Goal: Obtain resource: Obtain resource

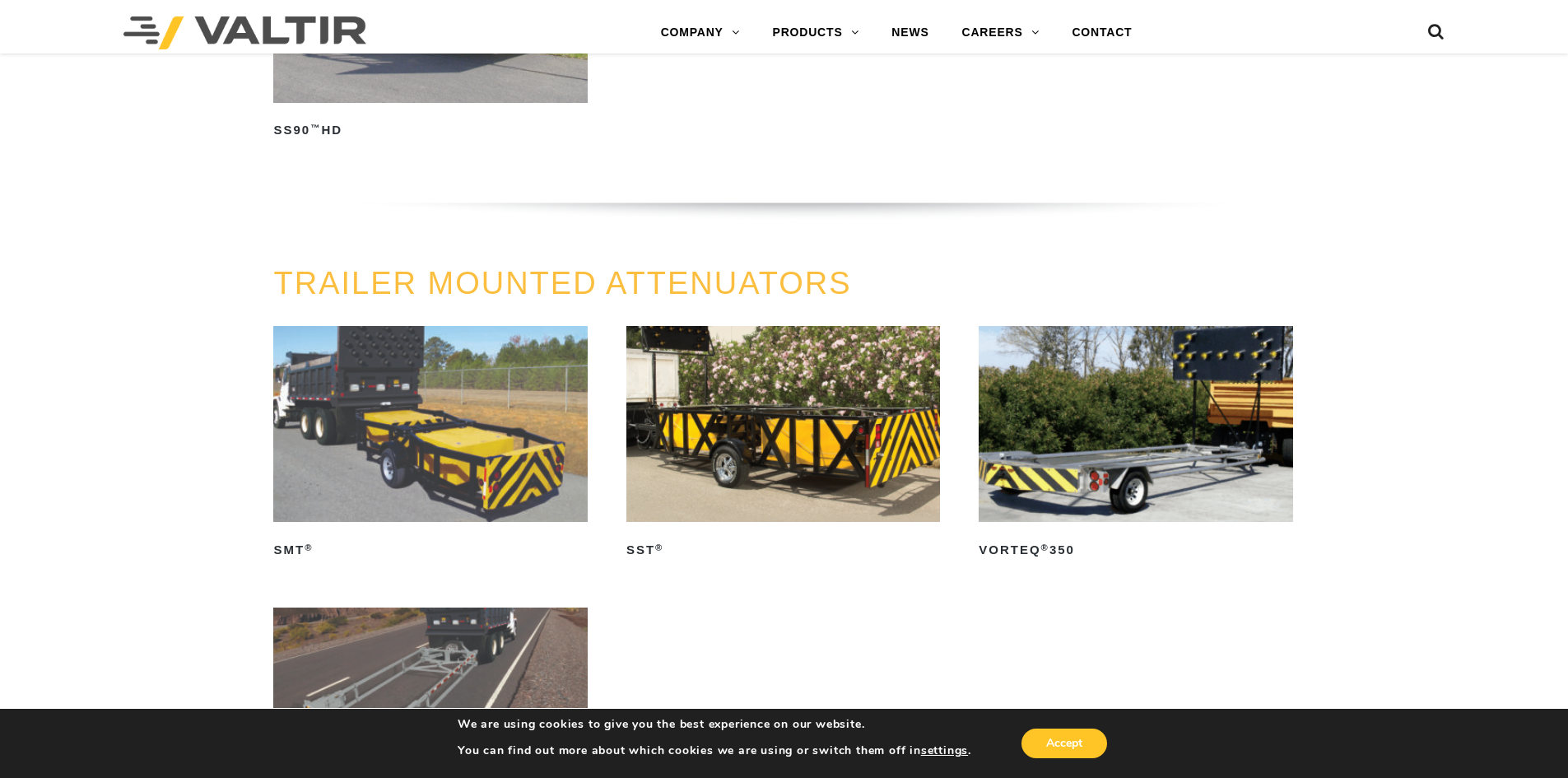
scroll to position [1646, 0]
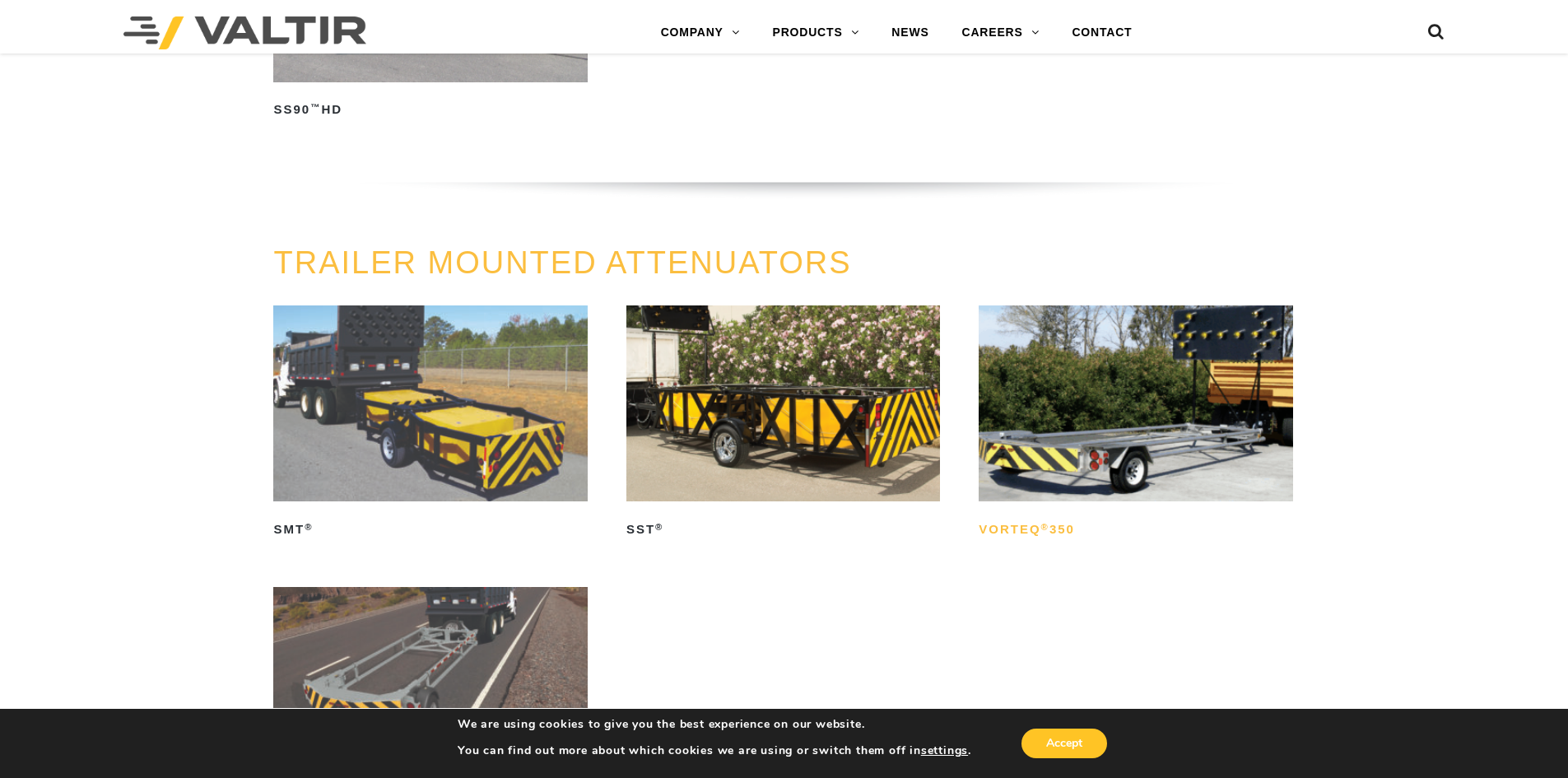
click at [1026, 517] on h2 "VORTEQ ® 350" at bounding box center [1135, 529] width 314 height 26
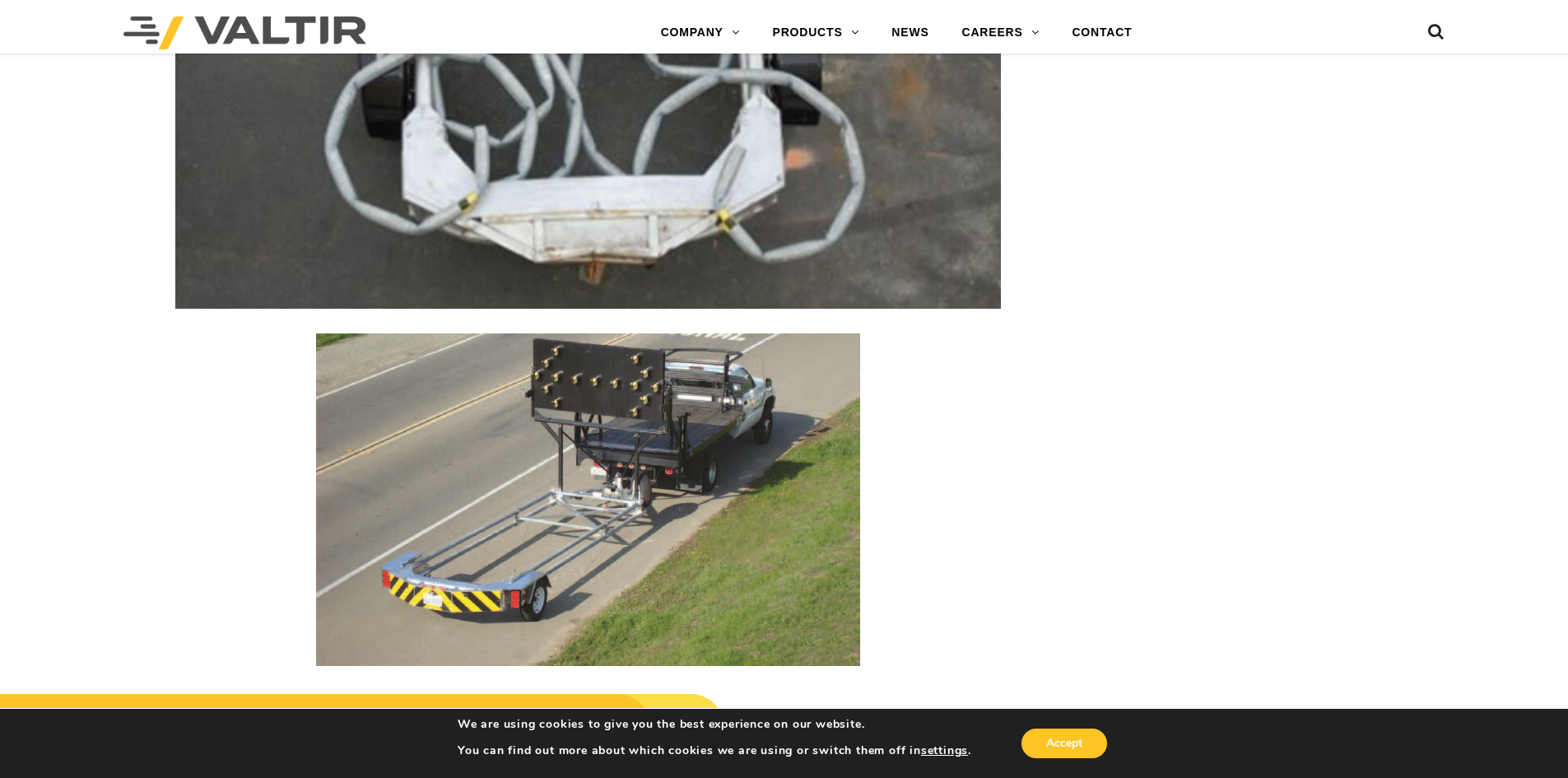
scroll to position [2545, 0]
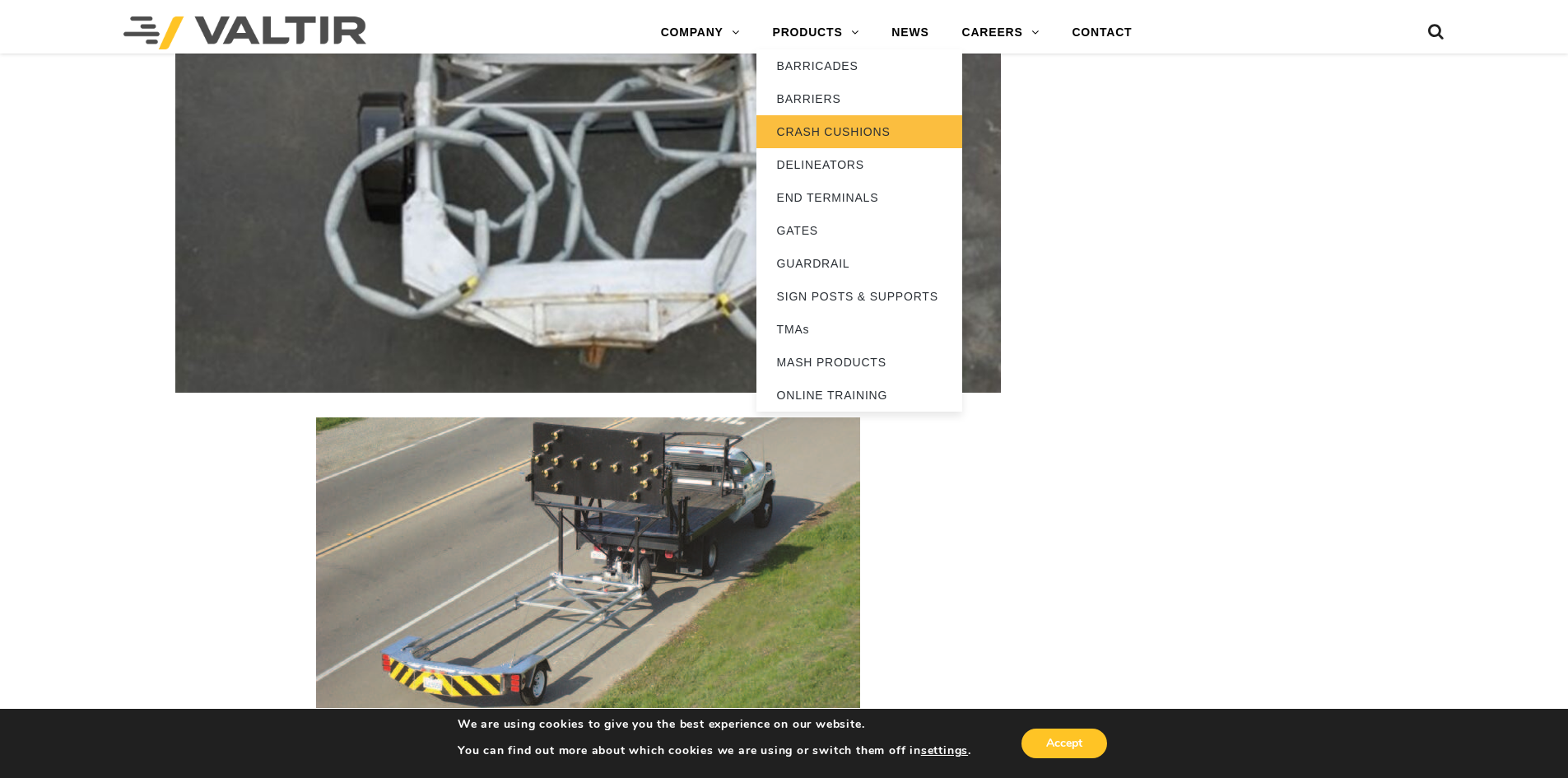
click at [819, 127] on link "CRASH CUSHIONS" at bounding box center [859, 132] width 206 height 33
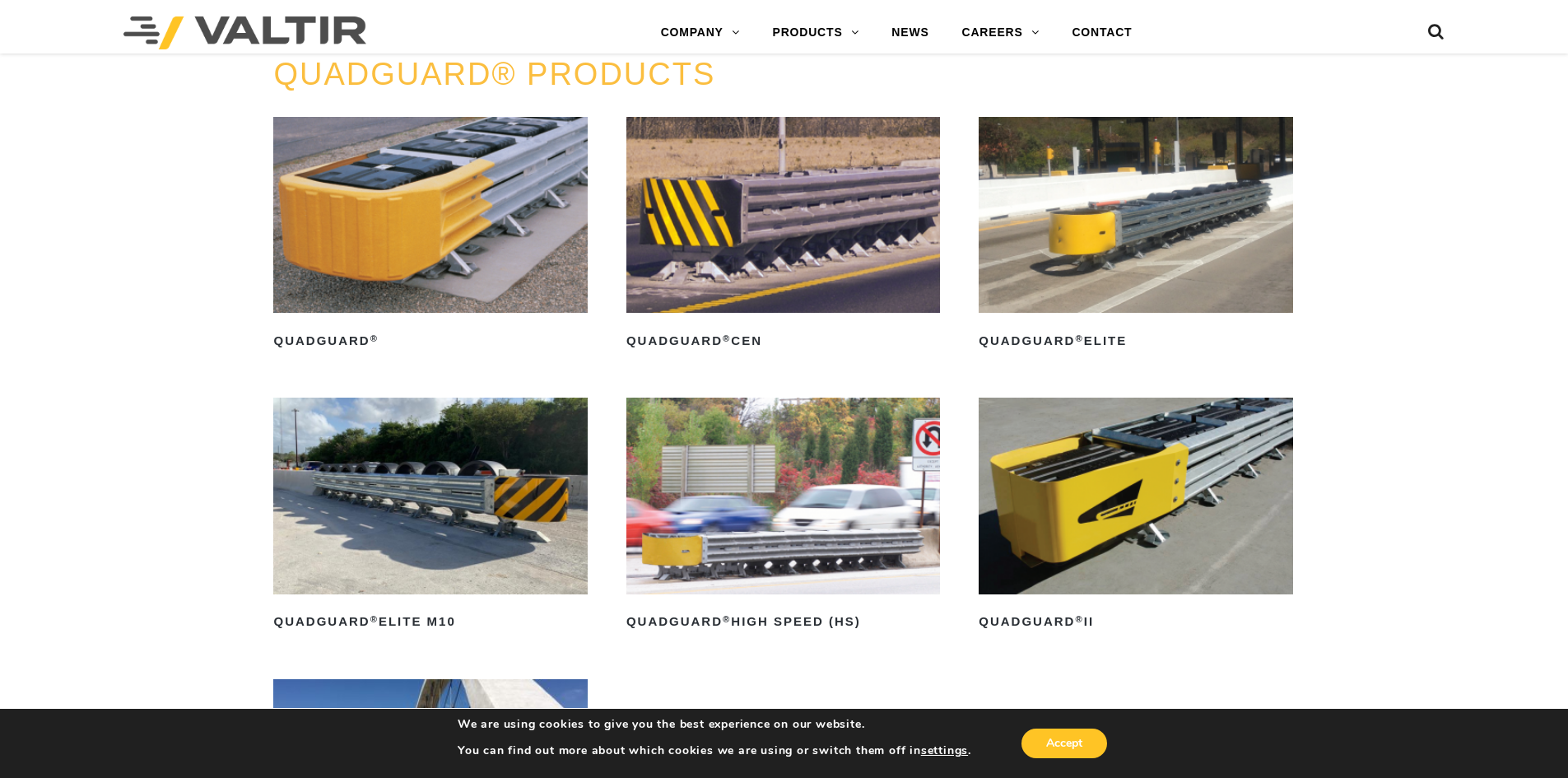
scroll to position [1153, 0]
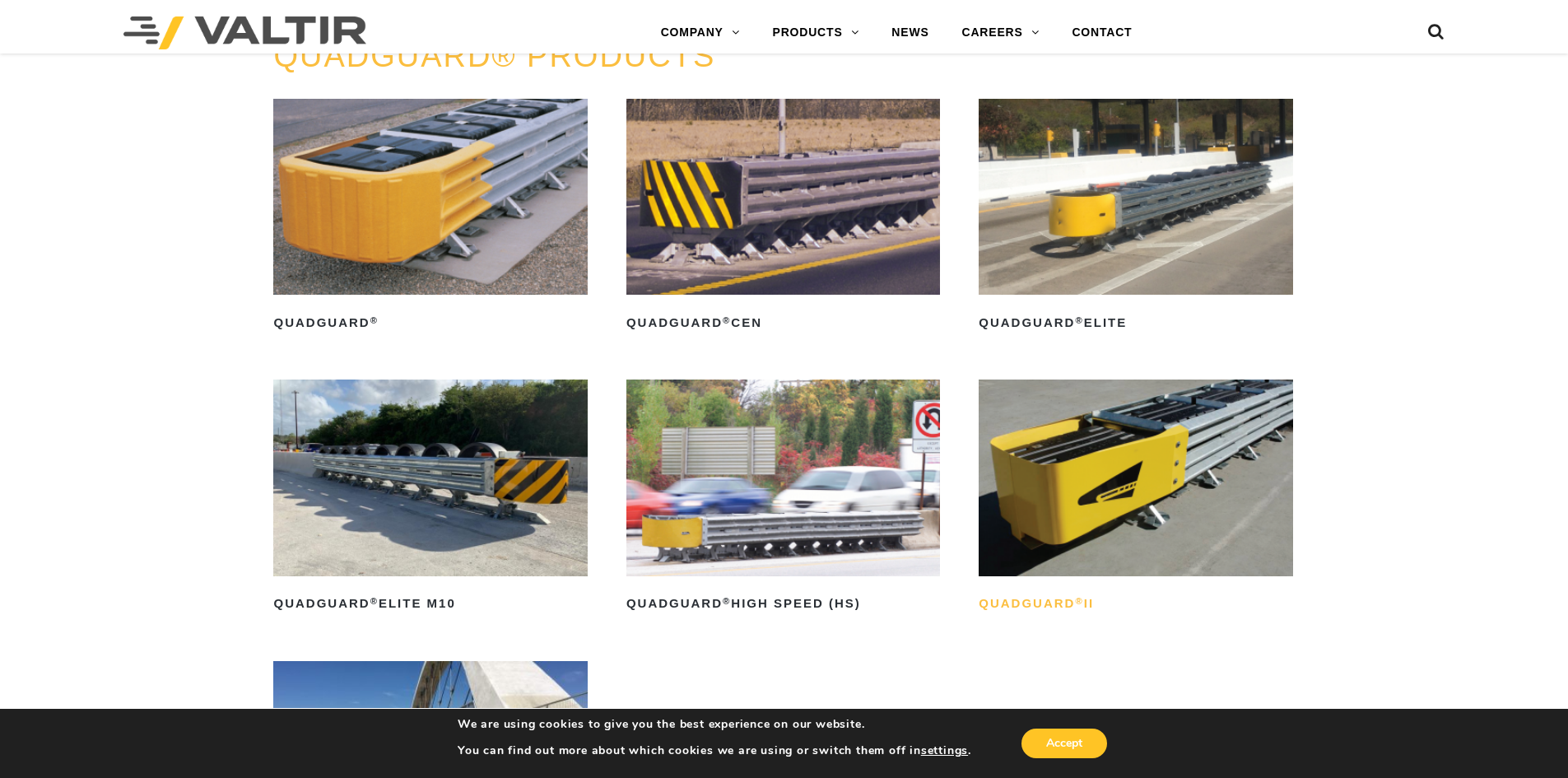
click at [1036, 611] on h2 "QuadGuard ® II" at bounding box center [1135, 604] width 314 height 26
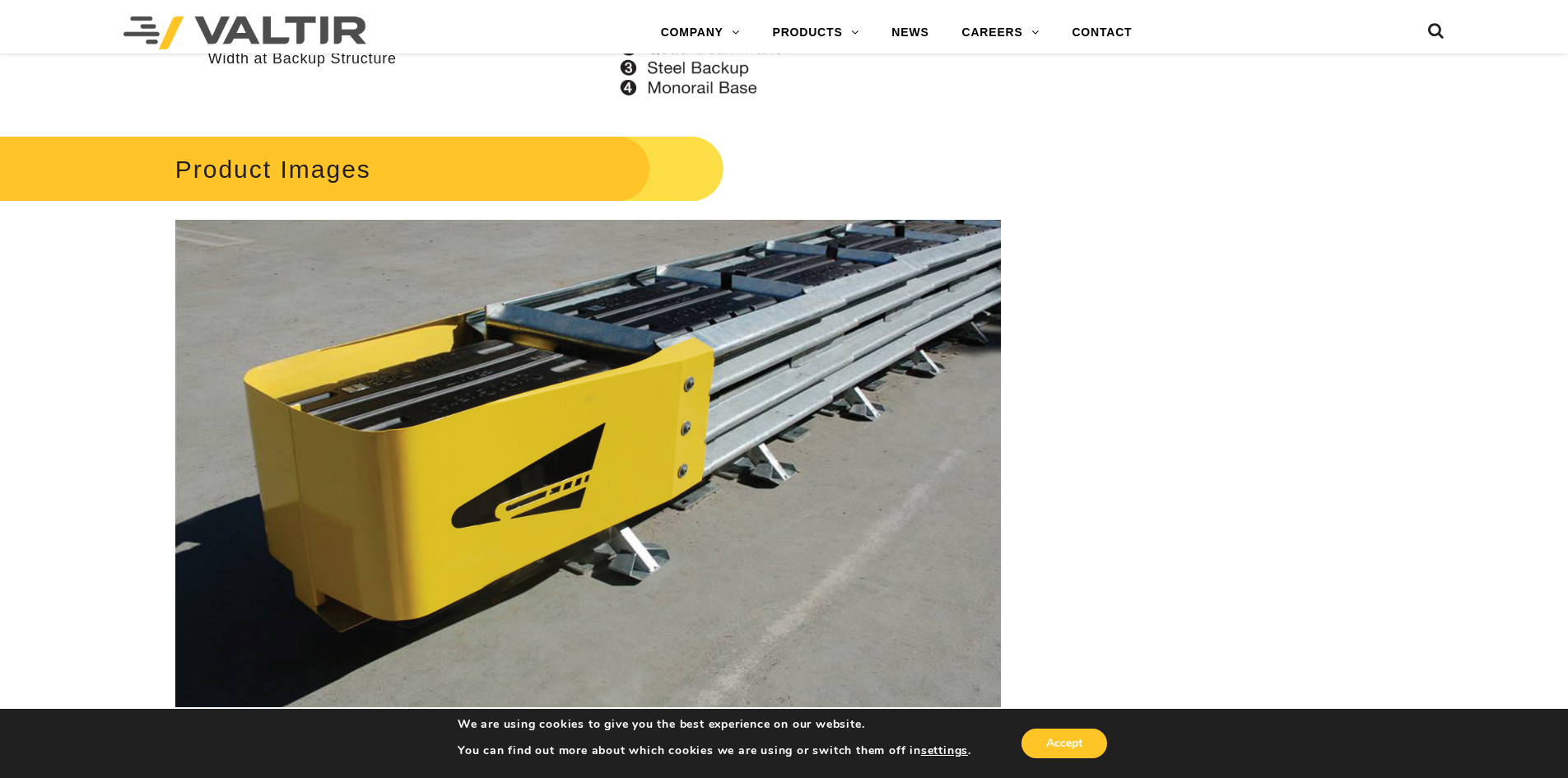
scroll to position [3292, 0]
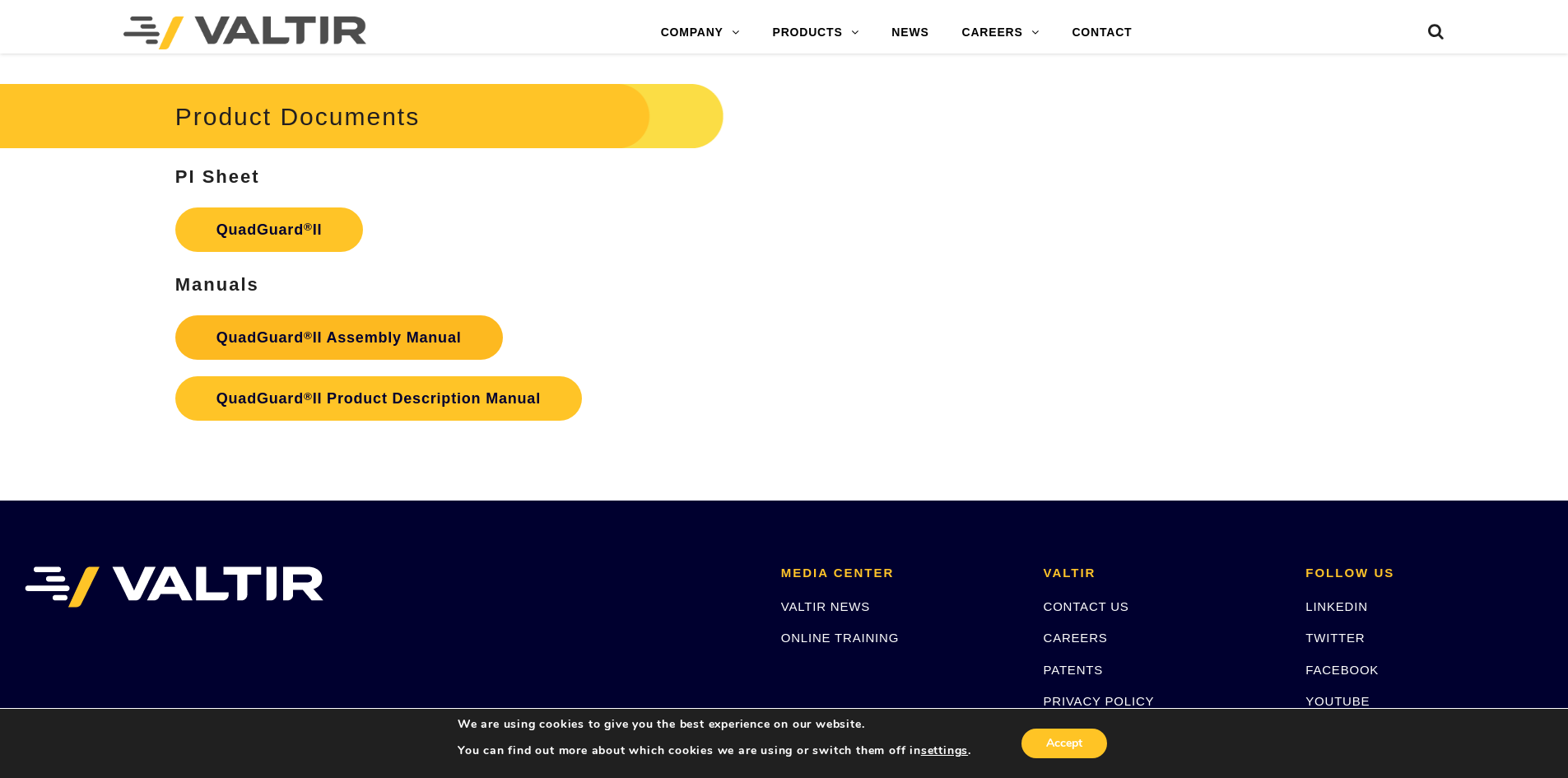
click at [321, 330] on strong "QuadGuard ® II Assembly Manual" at bounding box center [339, 337] width 245 height 16
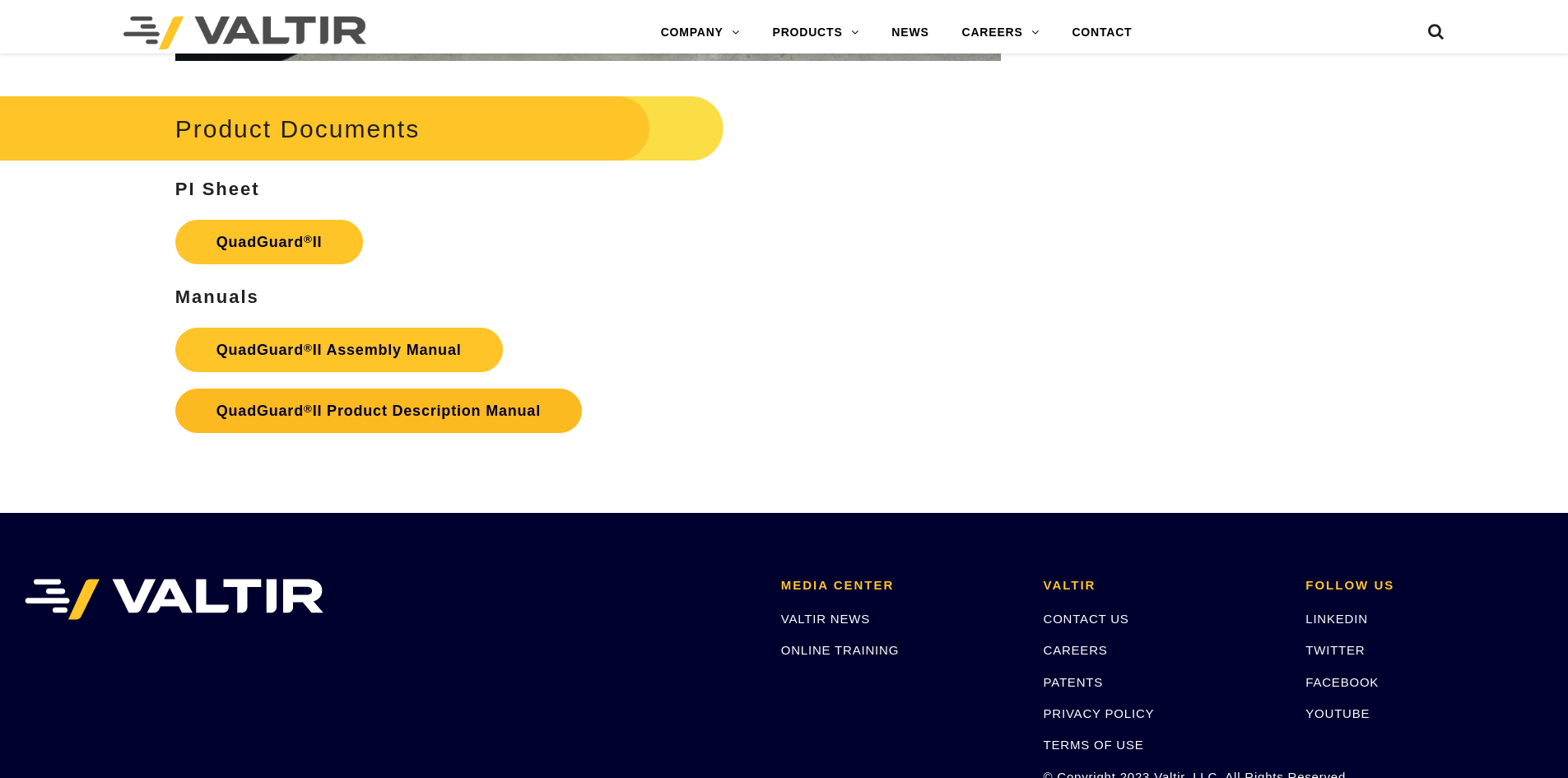
scroll to position [3292, 0]
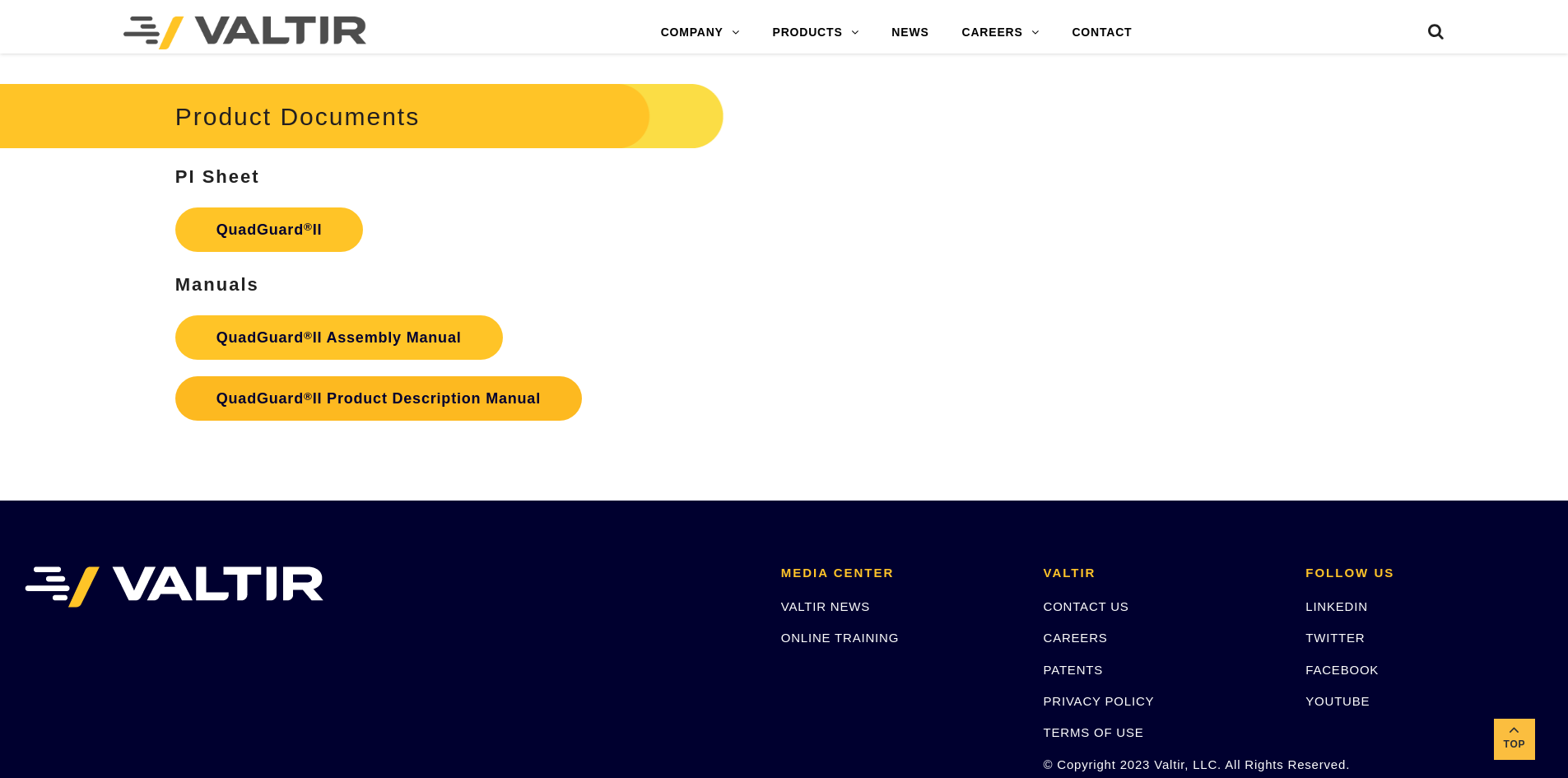
click at [319, 390] on strong "QuadGuard ® II Product Description Manual" at bounding box center [379, 398] width 324 height 16
